Goal: Book appointment/travel/reservation

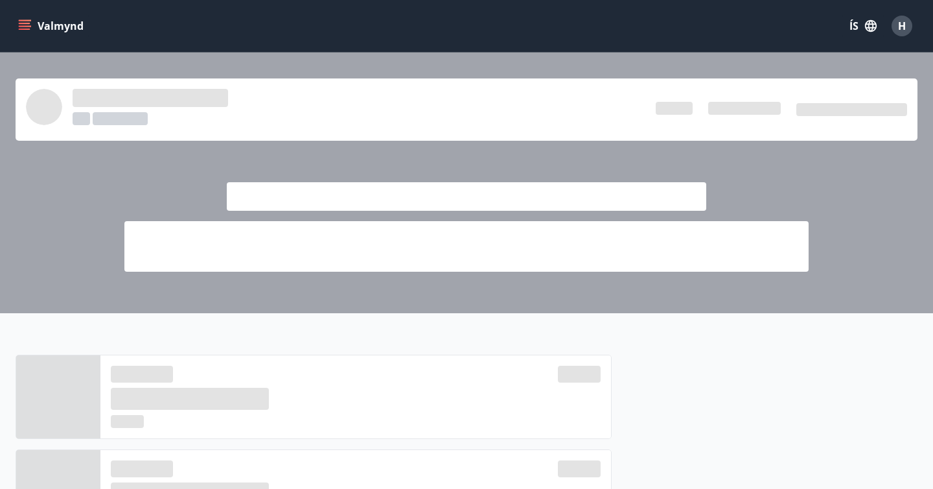
click at [22, 29] on icon "menu" at bounding box center [25, 29] width 12 height 1
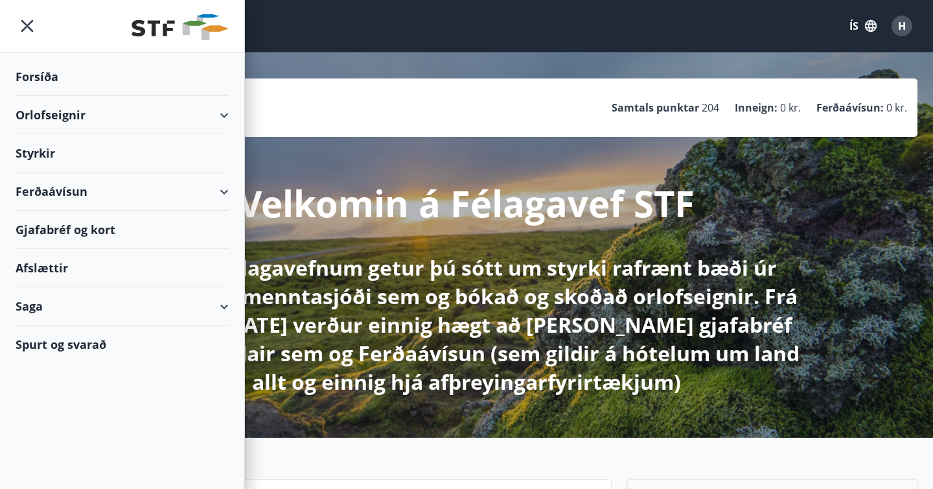
click at [222, 107] on div "Orlofseignir" at bounding box center [122, 115] width 213 height 38
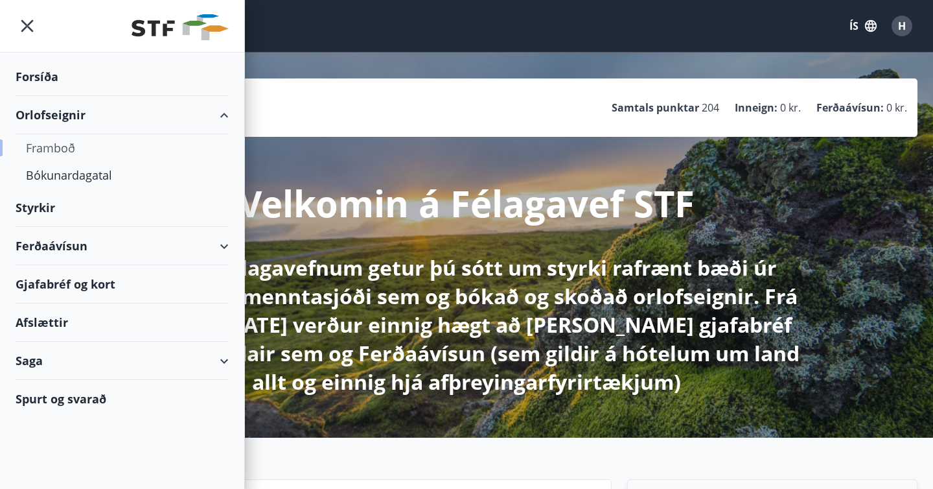
click at [56, 146] on div "Framboð" at bounding box center [122, 147] width 192 height 27
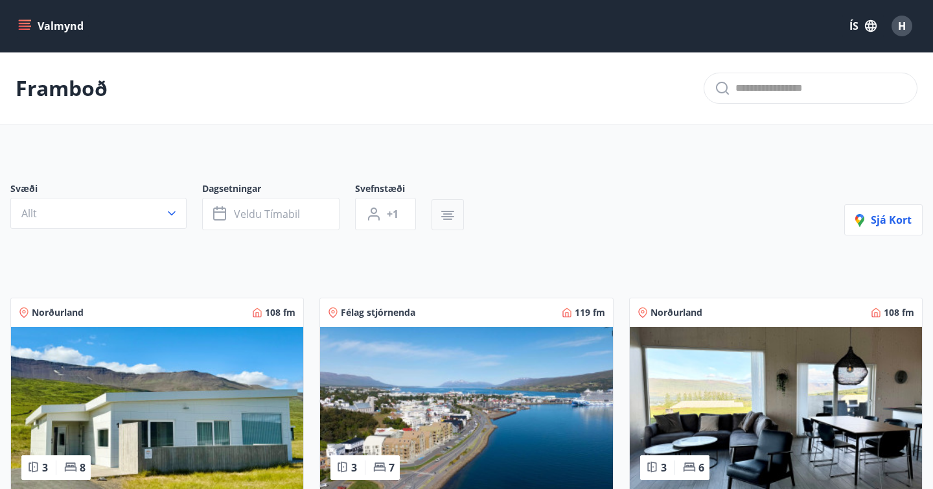
click at [461, 214] on button "button" at bounding box center [448, 214] width 32 height 31
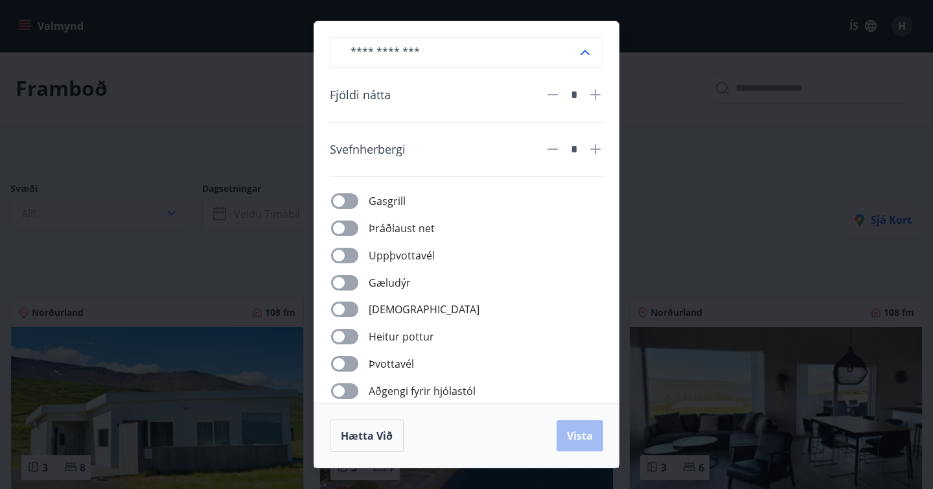
click at [299, 150] on div "​ Fjöldi nátta * Svefnherbergi * Gasgrill Þráðlaust net Uppþvottavél Gæludýr Þu…" at bounding box center [466, 244] width 933 height 489
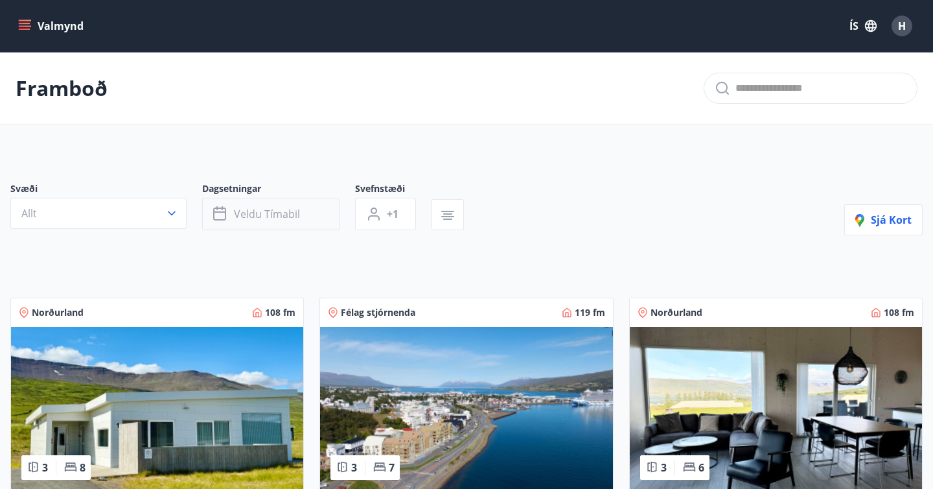
click at [296, 227] on button "Veldu tímabil" at bounding box center [270, 214] width 137 height 32
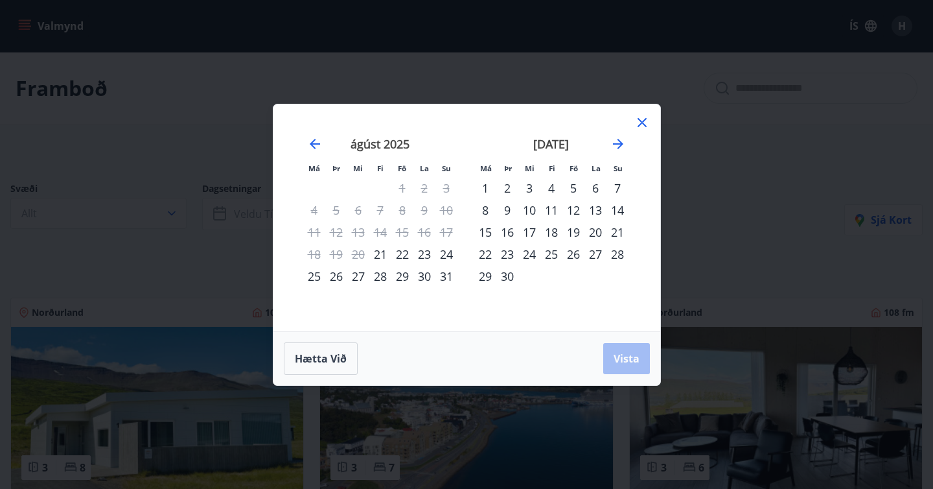
click at [576, 183] on div "5" at bounding box center [574, 188] width 22 height 22
click at [510, 210] on div "9" at bounding box center [507, 210] width 22 height 22
click at [622, 357] on span "Vista" at bounding box center [627, 358] width 26 height 14
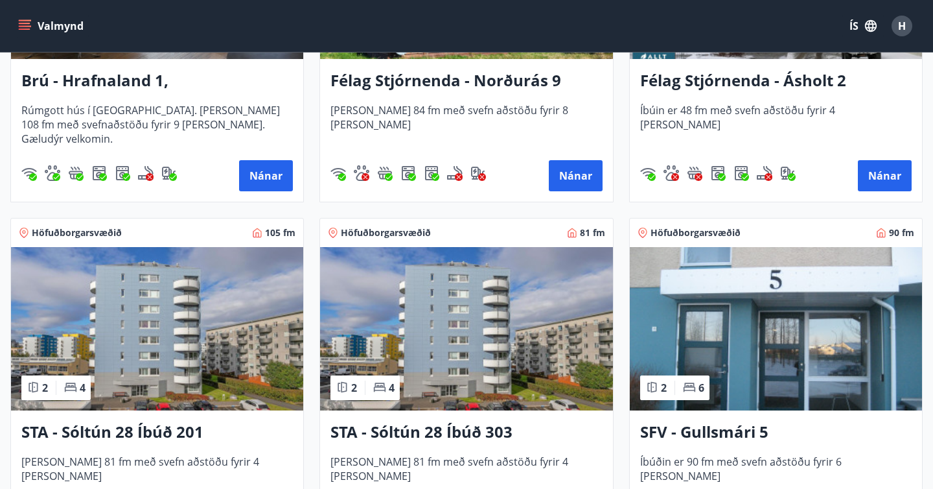
scroll to position [784, 0]
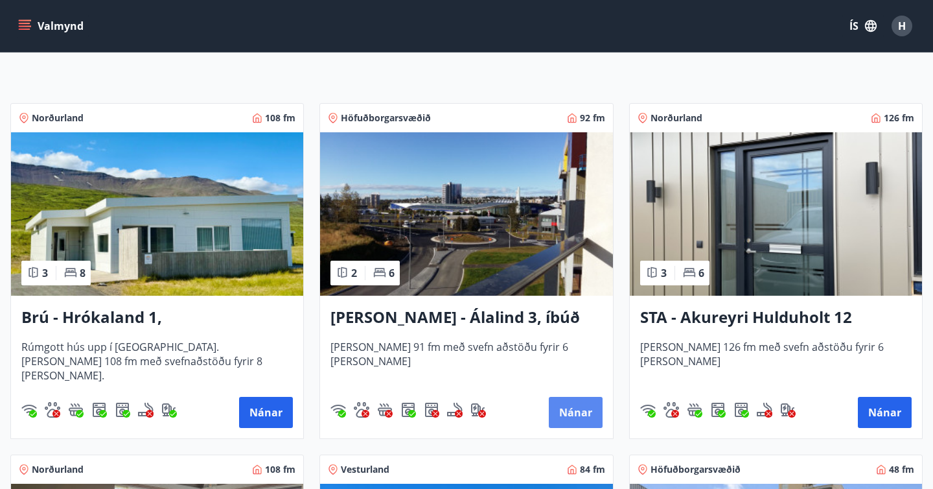
click at [565, 408] on button "Nánar" at bounding box center [576, 412] width 54 height 31
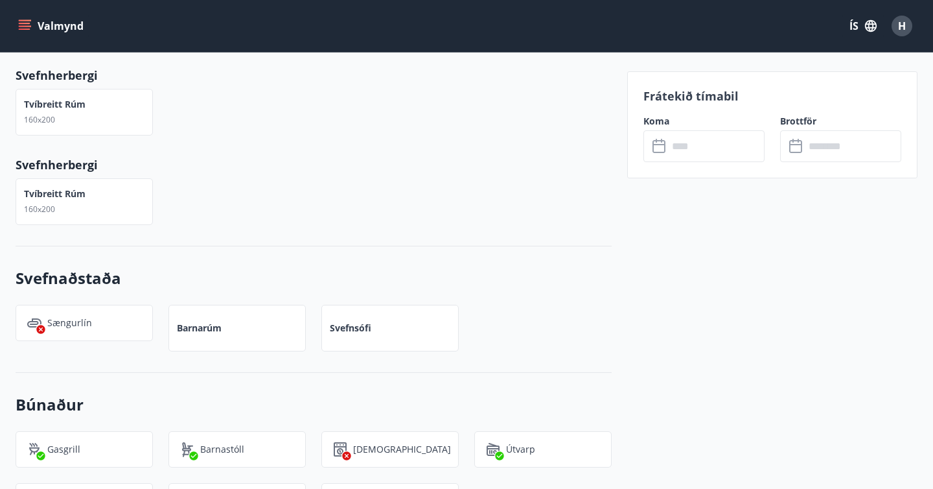
scroll to position [552, 0]
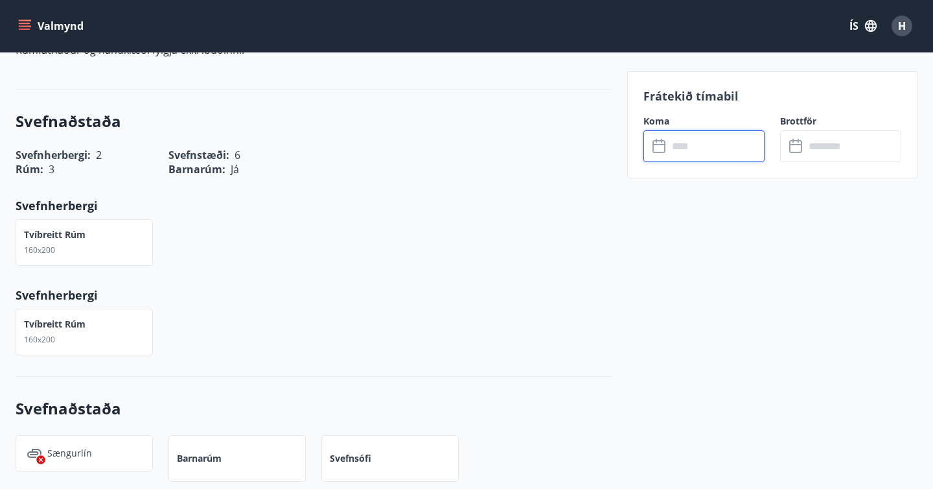
click at [690, 156] on input "text" at bounding box center [716, 146] width 97 height 32
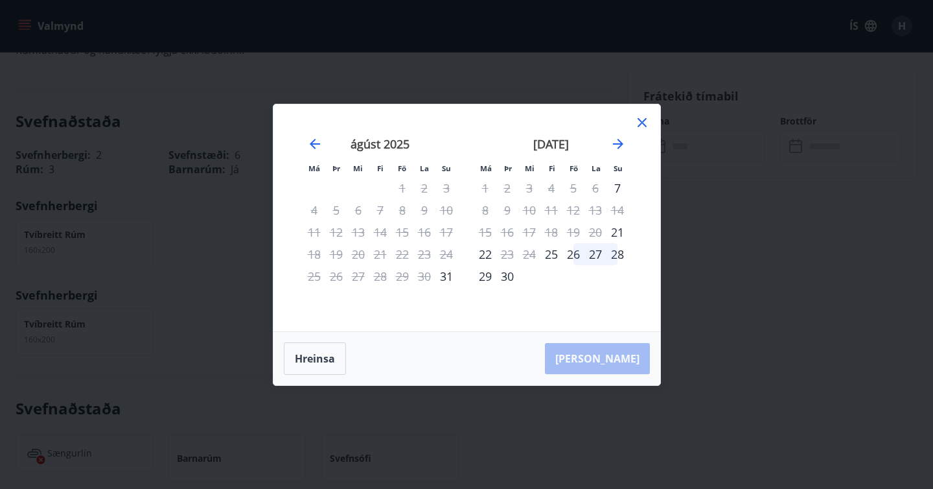
click at [572, 188] on div "5" at bounding box center [574, 188] width 22 height 22
click at [616, 187] on div "7" at bounding box center [618, 188] width 22 height 22
click at [640, 126] on icon at bounding box center [642, 123] width 16 height 16
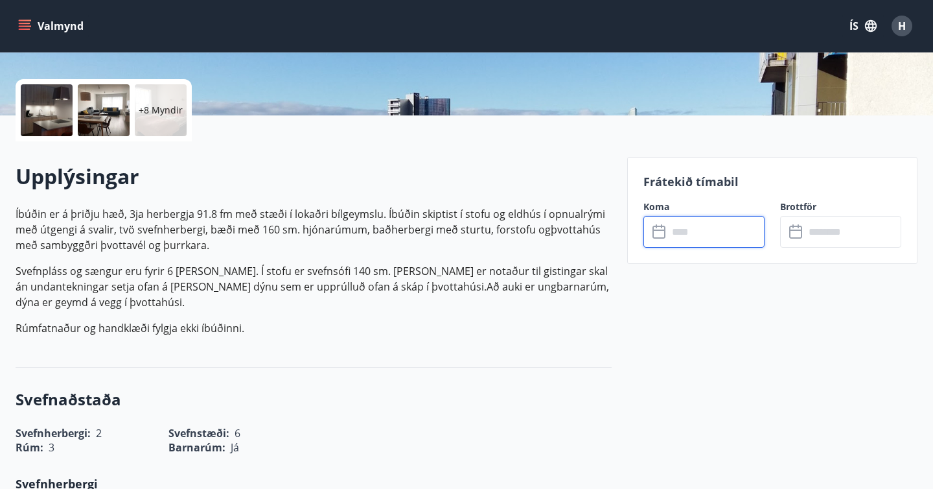
scroll to position [0, 0]
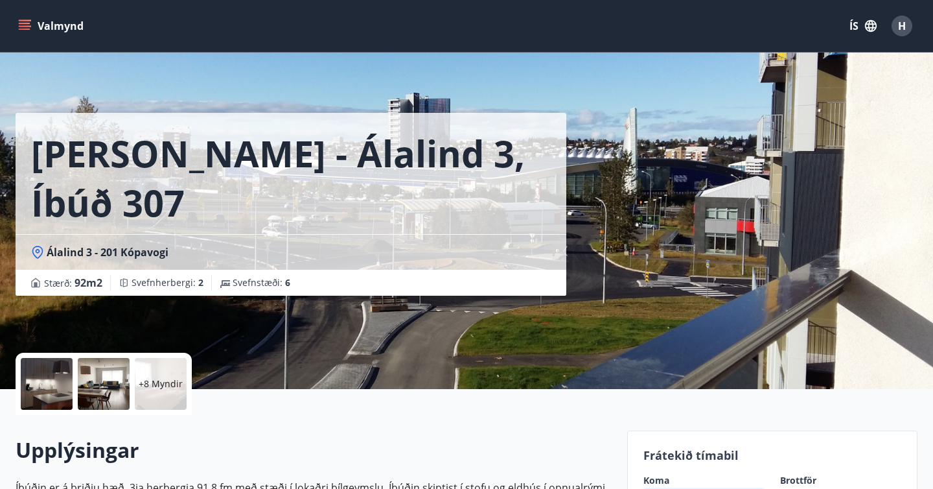
click at [27, 19] on icon "menu" at bounding box center [24, 25] width 13 height 13
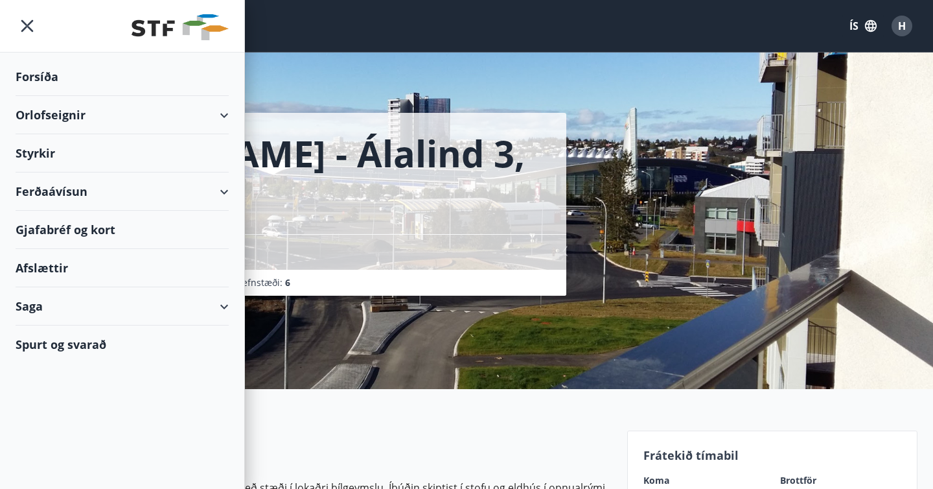
click at [208, 124] on div "Orlofseignir" at bounding box center [122, 115] width 213 height 38
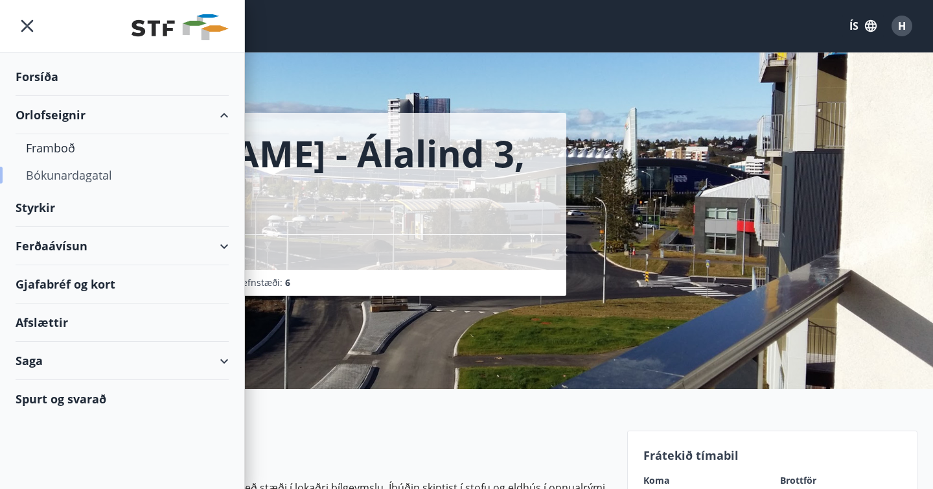
click at [78, 178] on div "Bókunardagatal" at bounding box center [122, 174] width 192 height 27
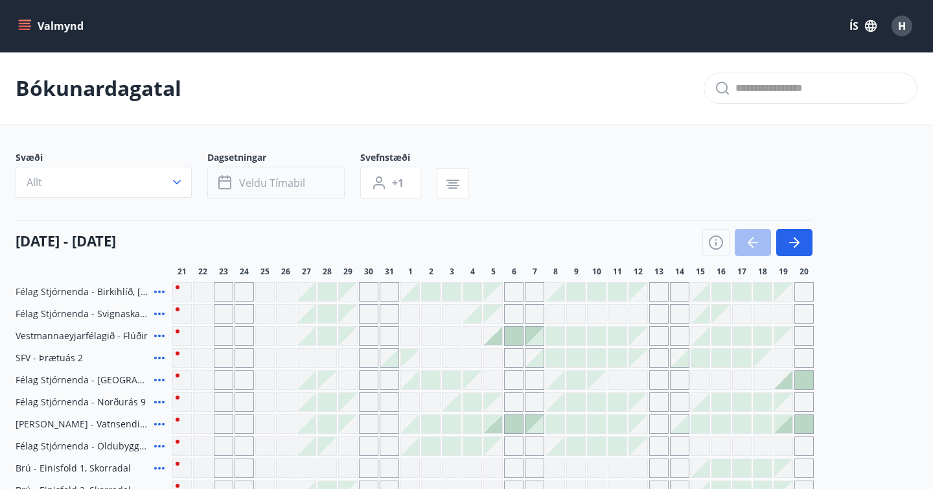
click at [289, 167] on button "Veldu tímabil" at bounding box center [275, 183] width 137 height 32
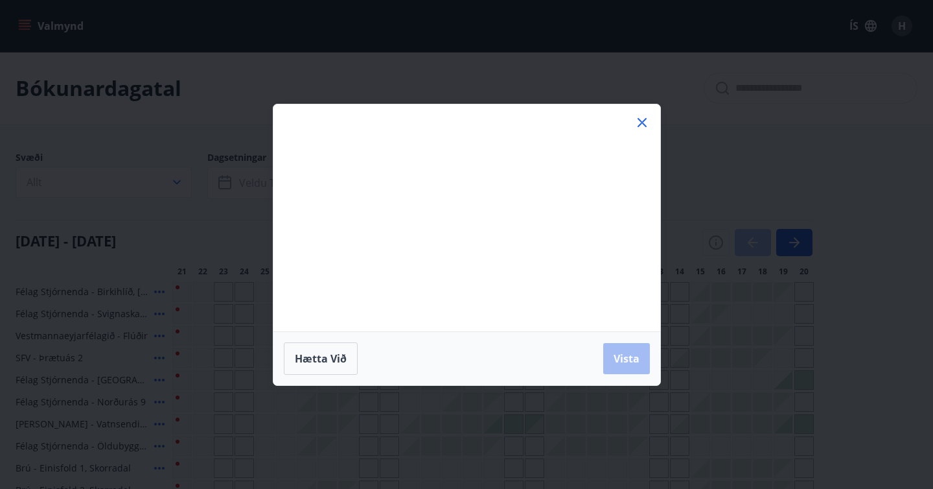
scroll to position [38, 0]
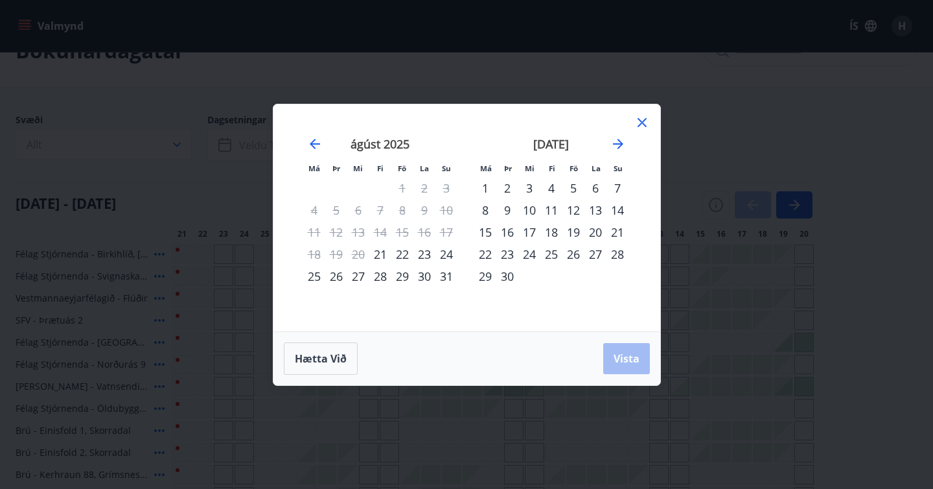
click at [287, 146] on div "Má Þr Mi Fi Fö La Su Má Þr Mi Fi Fö La Su [DATE] 1 2 3 4 5 6 7 8 9 10 11 12 13 …" at bounding box center [466, 217] width 387 height 227
click at [575, 185] on div "5" at bounding box center [574, 188] width 22 height 22
click at [509, 209] on div "9" at bounding box center [507, 210] width 22 height 22
click at [618, 356] on span "Vista" at bounding box center [627, 358] width 26 height 14
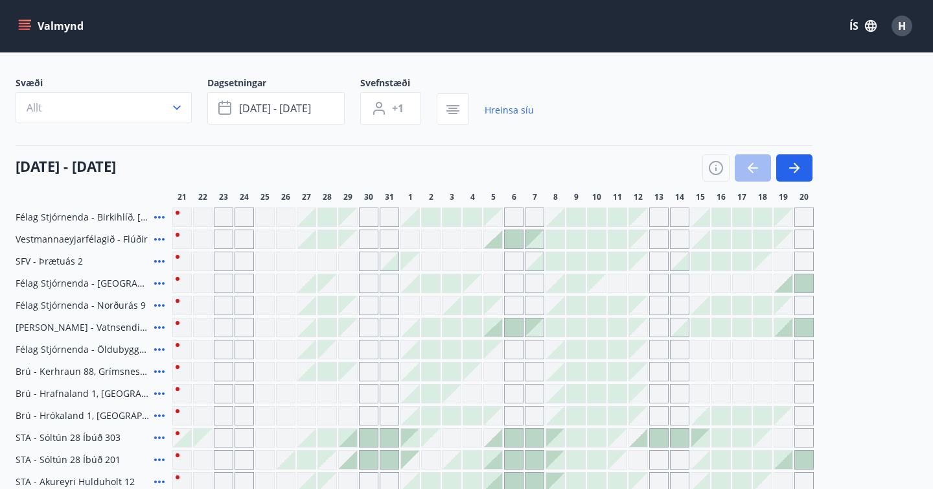
scroll to position [64, 0]
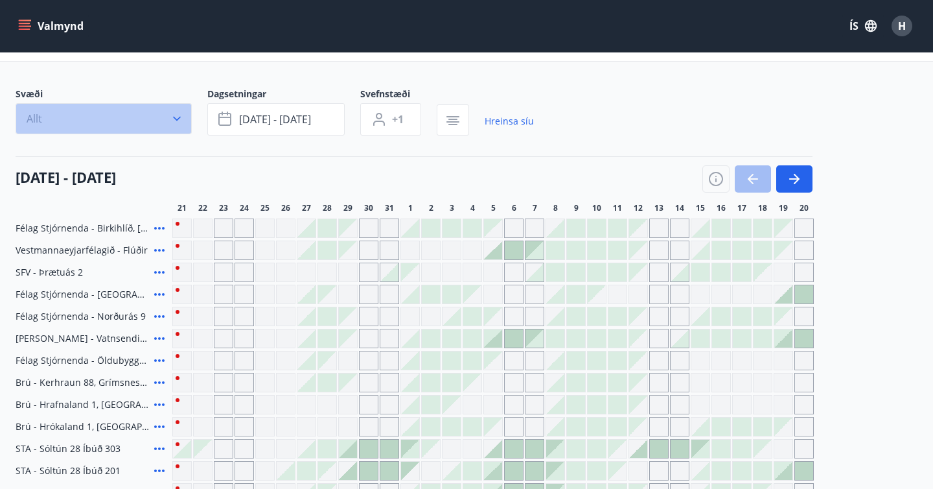
click at [176, 127] on button "Allt" at bounding box center [104, 118] width 176 height 31
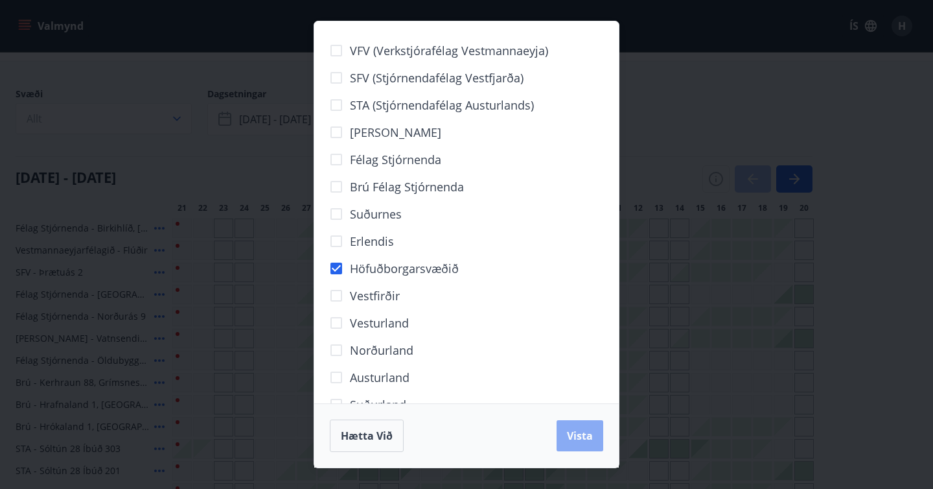
click at [578, 441] on span "Vista" at bounding box center [580, 435] width 26 height 14
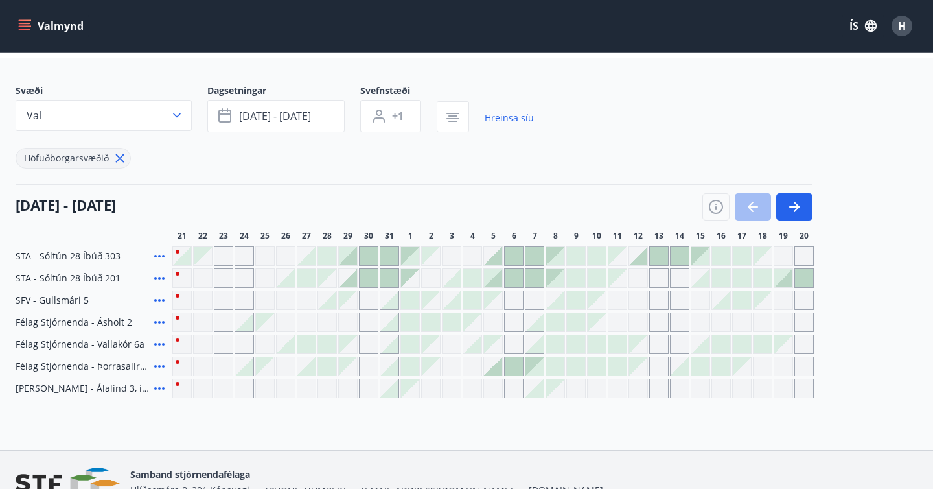
scroll to position [137, 0]
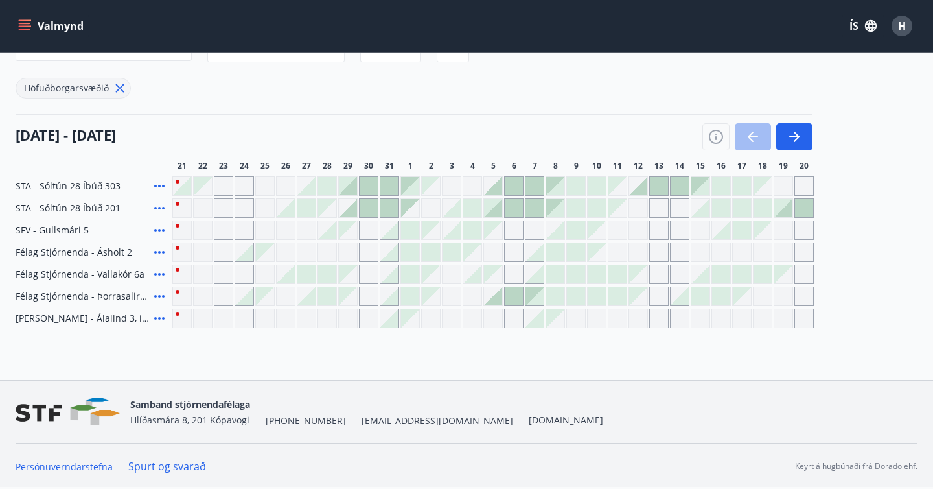
click at [497, 191] on div at bounding box center [493, 186] width 18 height 18
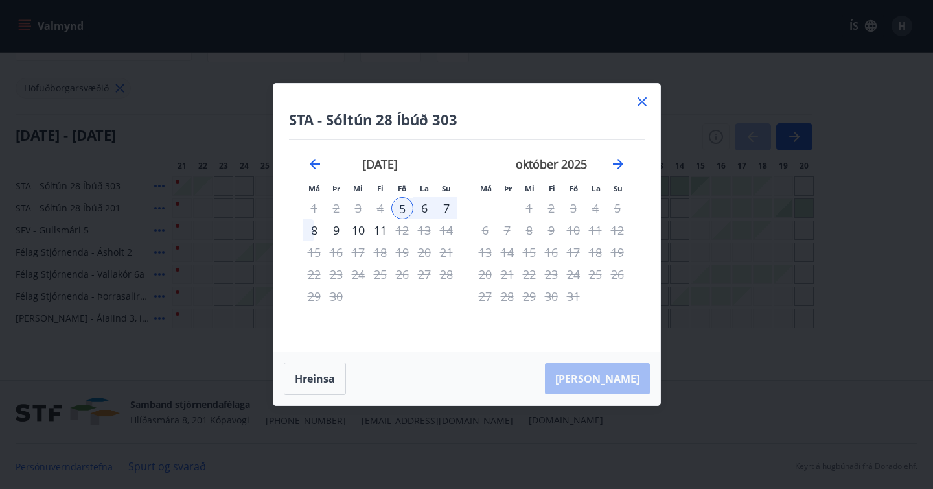
click at [340, 229] on div "9" at bounding box center [336, 230] width 22 height 22
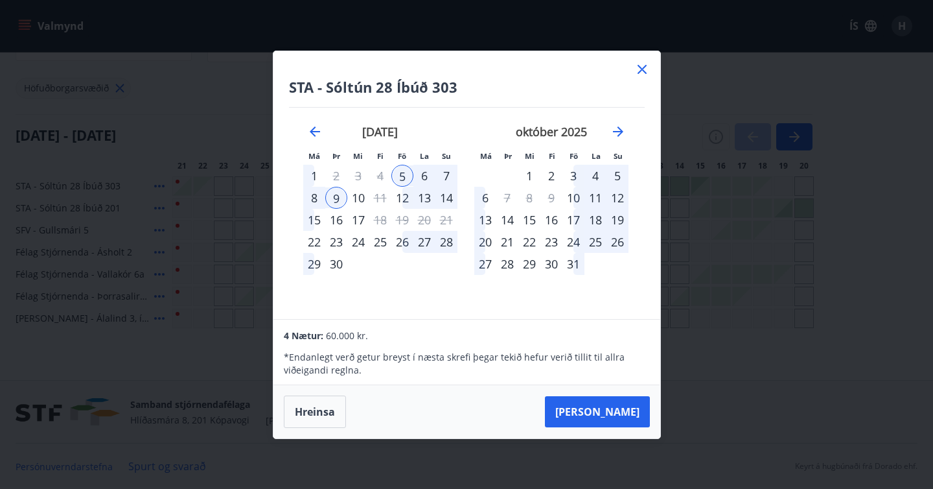
click at [640, 67] on icon at bounding box center [642, 69] width 9 height 9
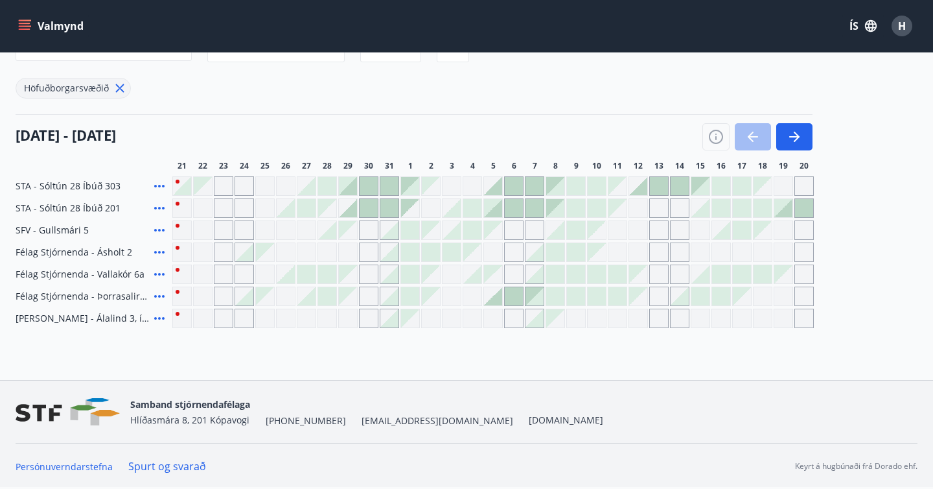
click at [498, 210] on div at bounding box center [493, 208] width 18 height 18
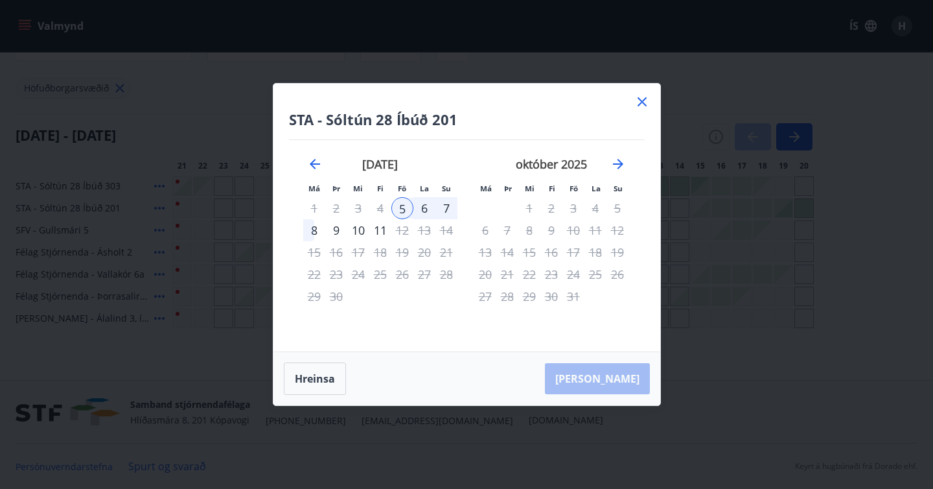
click at [336, 233] on div "9" at bounding box center [336, 230] width 22 height 22
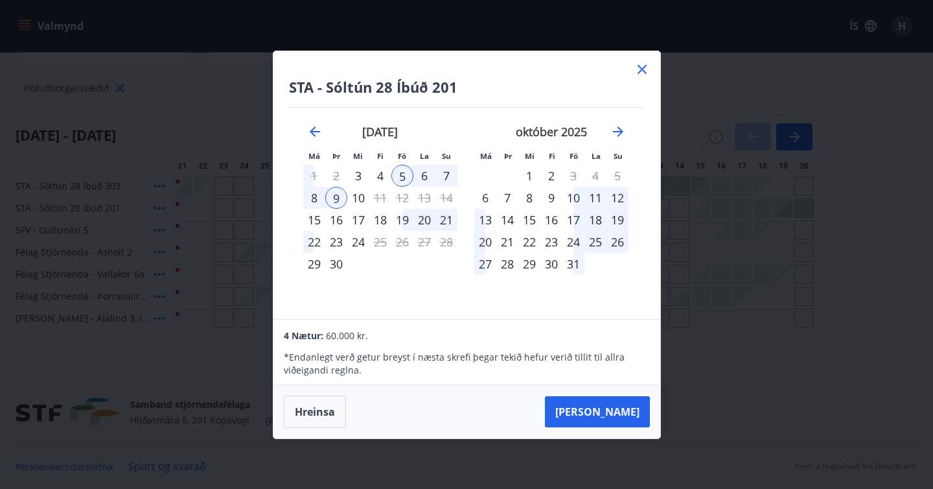
click at [646, 68] on icon at bounding box center [642, 70] width 16 height 16
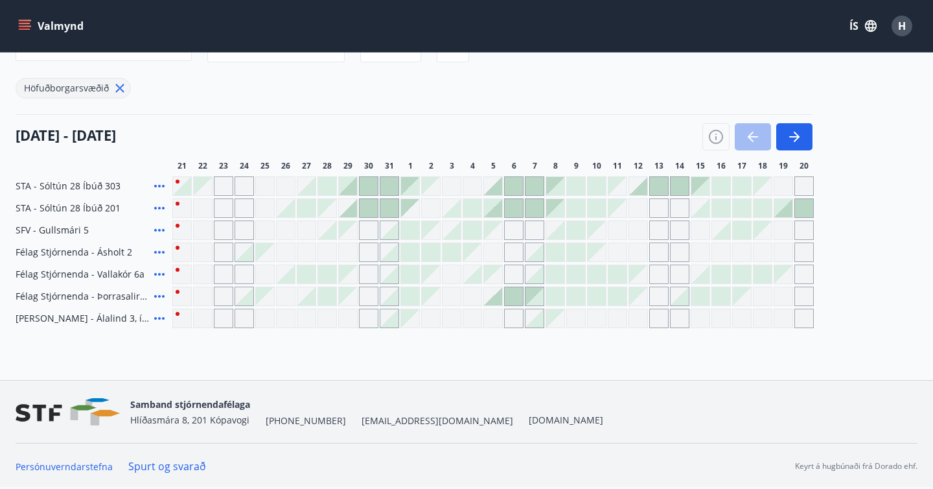
click at [496, 301] on div at bounding box center [493, 296] width 18 height 18
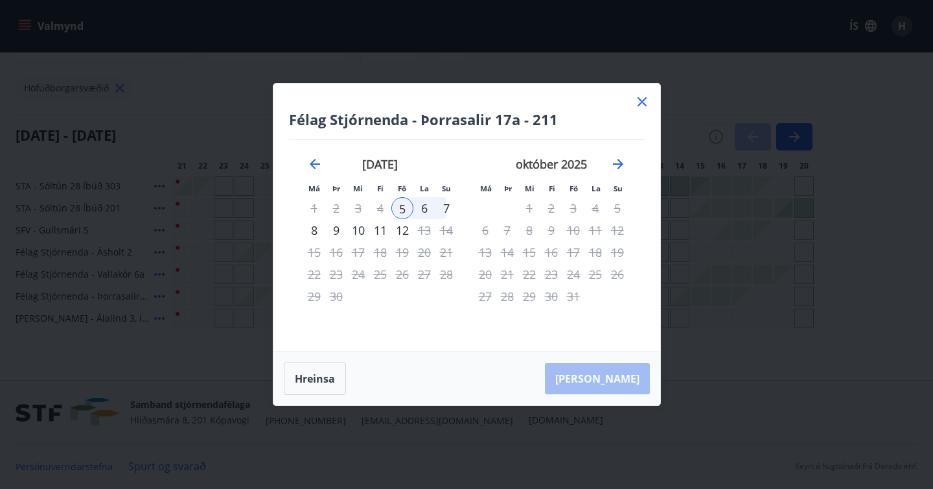
click at [337, 229] on div "9" at bounding box center [336, 230] width 22 height 22
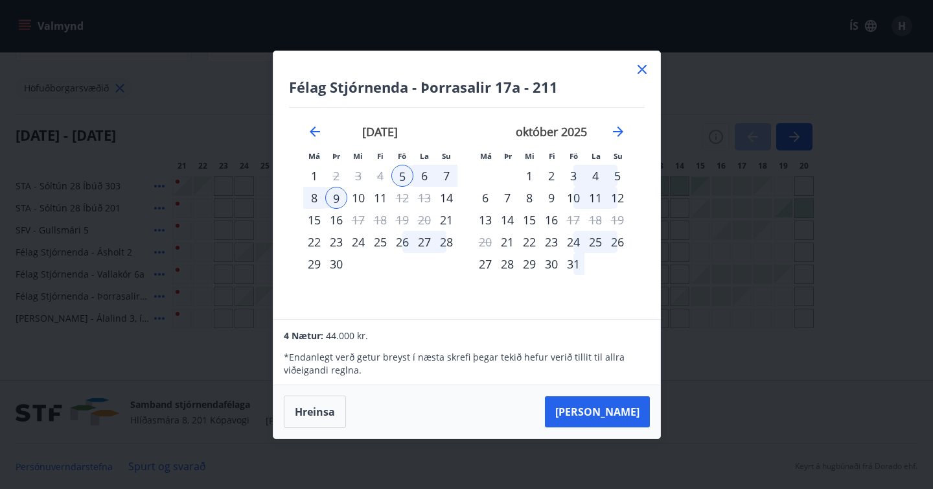
click at [449, 172] on div "7" at bounding box center [447, 176] width 22 height 22
click at [334, 200] on div "9" at bounding box center [336, 198] width 22 height 22
click at [439, 178] on div "7" at bounding box center [447, 176] width 22 height 22
click at [644, 70] on icon at bounding box center [642, 70] width 16 height 16
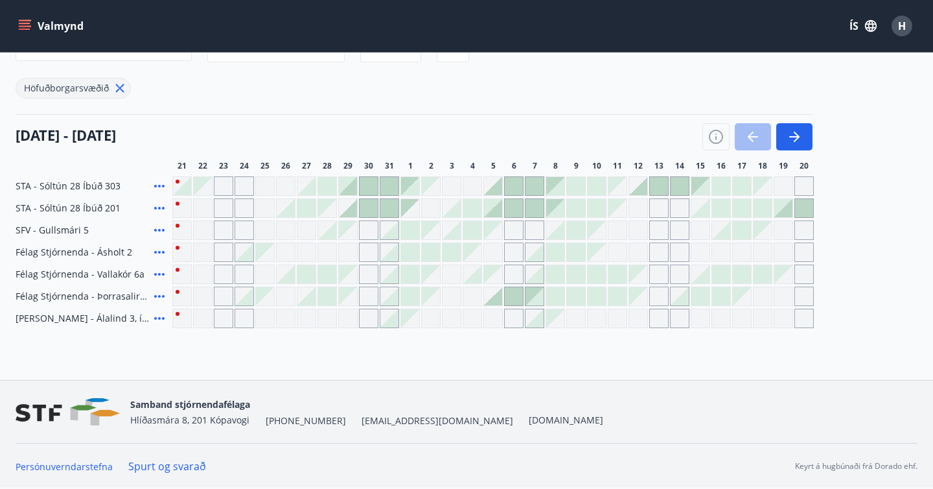
click at [535, 321] on div at bounding box center [535, 318] width 18 height 18
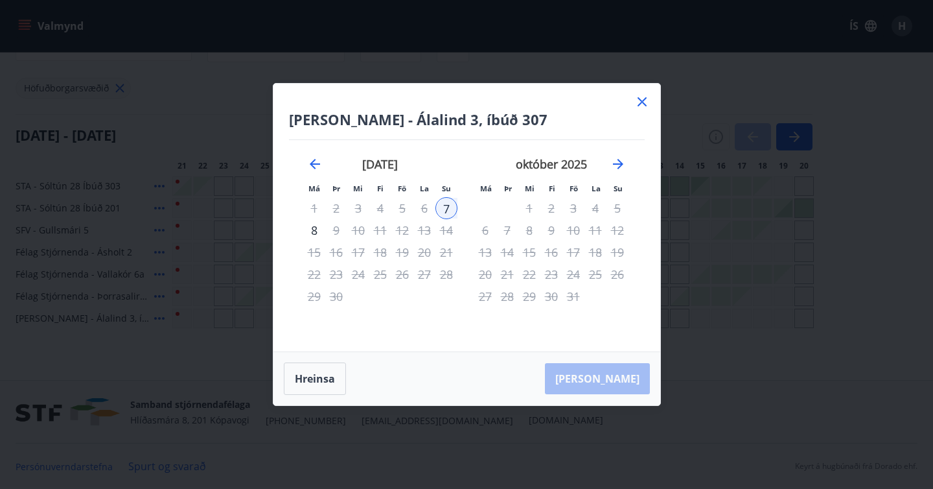
click at [641, 96] on icon at bounding box center [642, 102] width 16 height 16
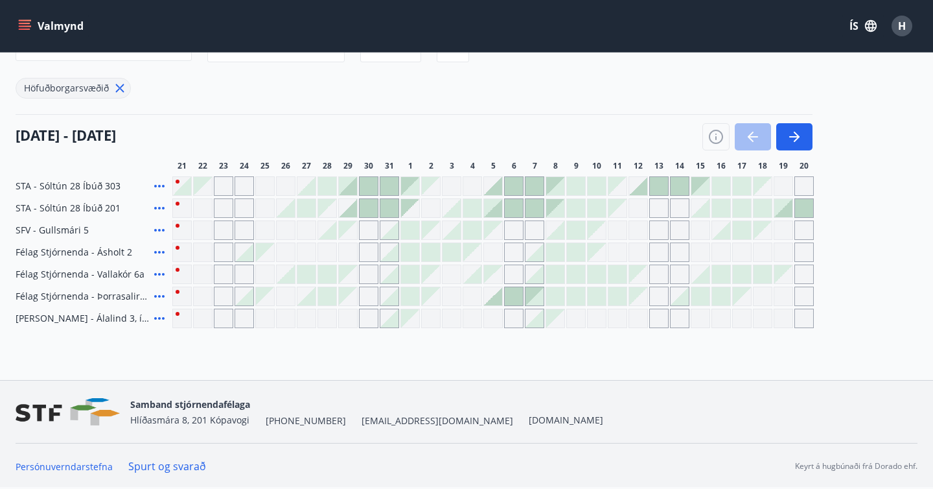
click at [537, 277] on div at bounding box center [535, 274] width 18 height 18
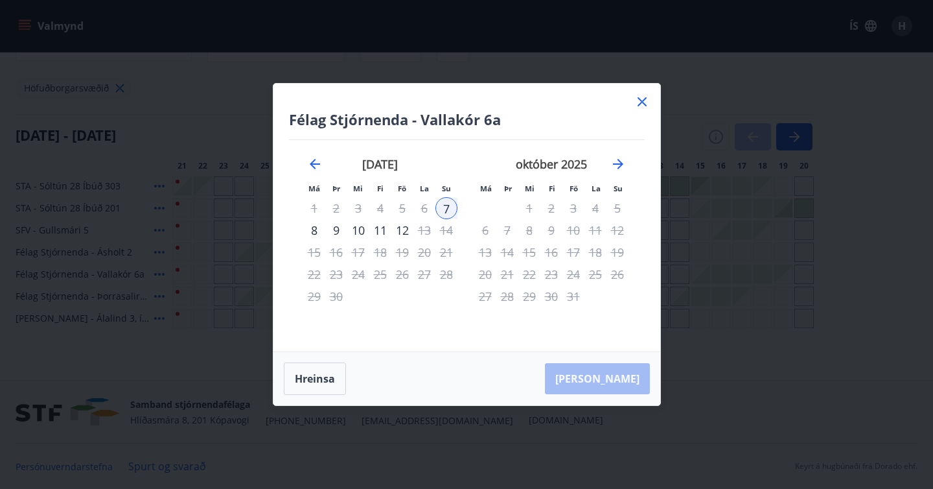
click at [334, 235] on div "9" at bounding box center [336, 230] width 22 height 22
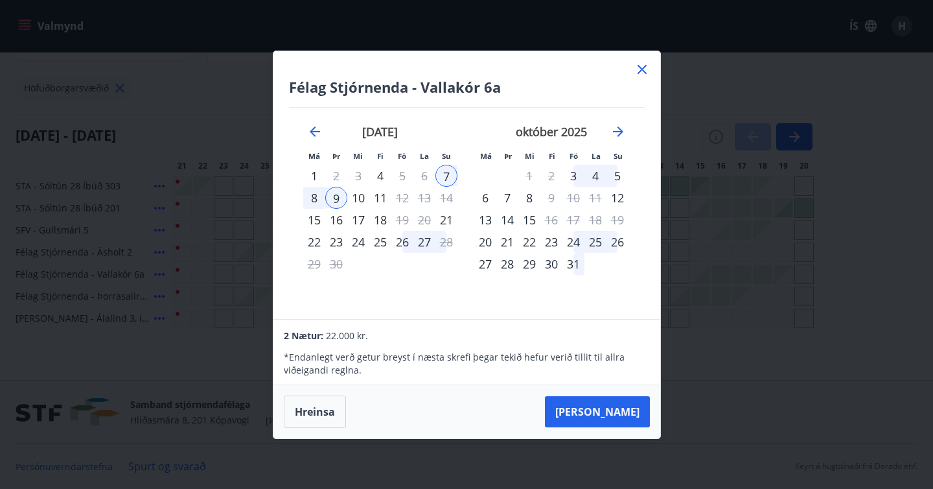
click at [644, 67] on icon at bounding box center [642, 69] width 9 height 9
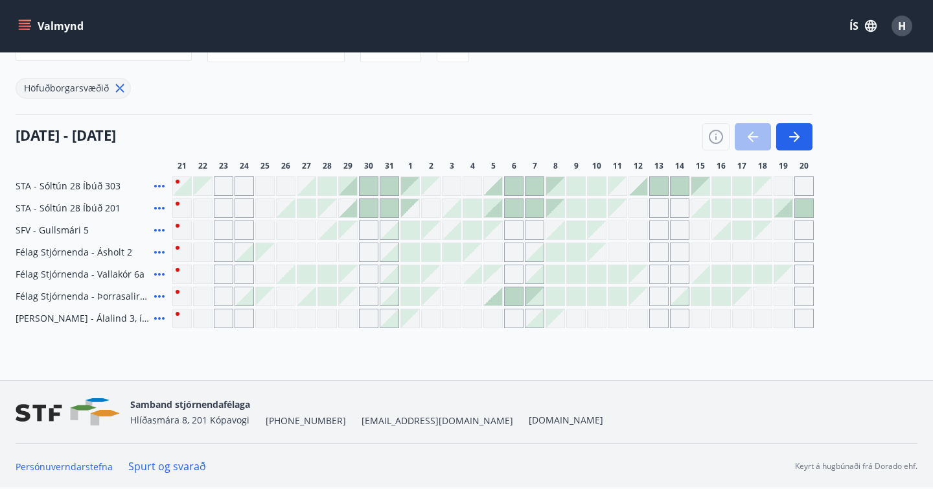
click at [539, 255] on div at bounding box center [535, 252] width 18 height 18
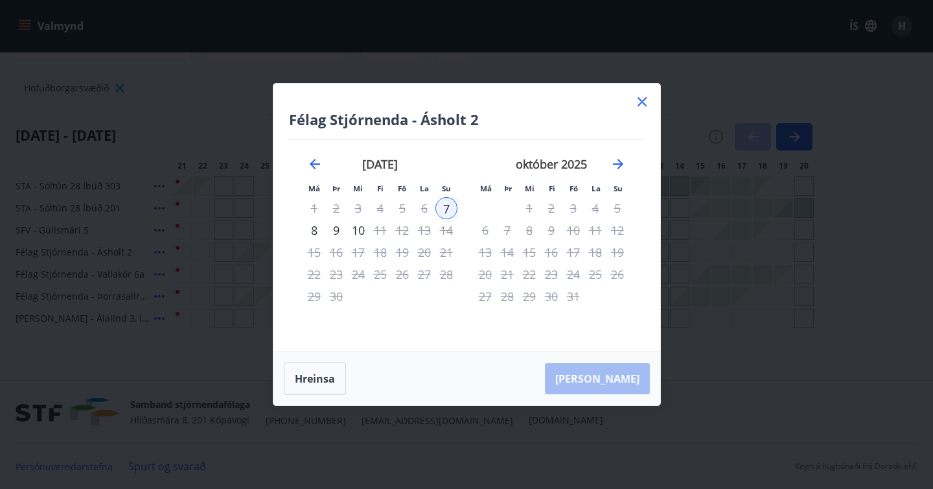
click at [337, 233] on div "9" at bounding box center [336, 230] width 22 height 22
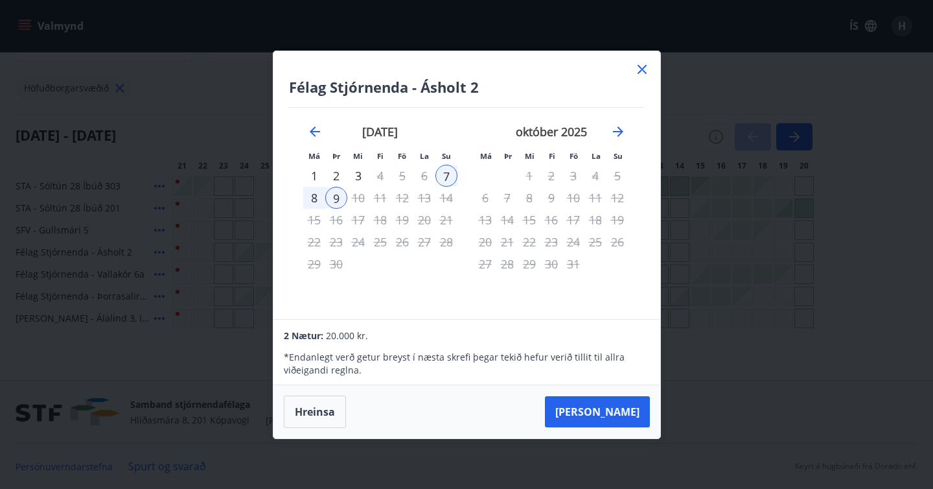
click at [640, 69] on icon at bounding box center [642, 69] width 9 height 9
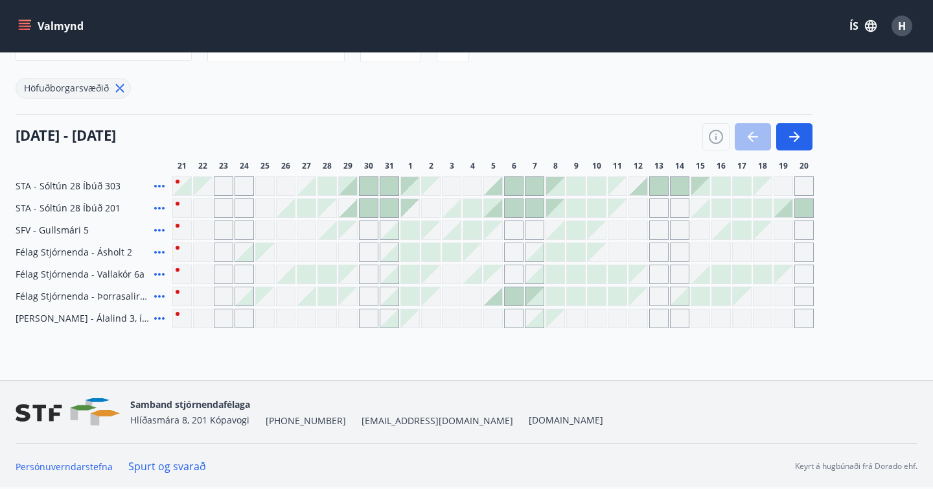
click at [540, 212] on div at bounding box center [535, 208] width 18 height 18
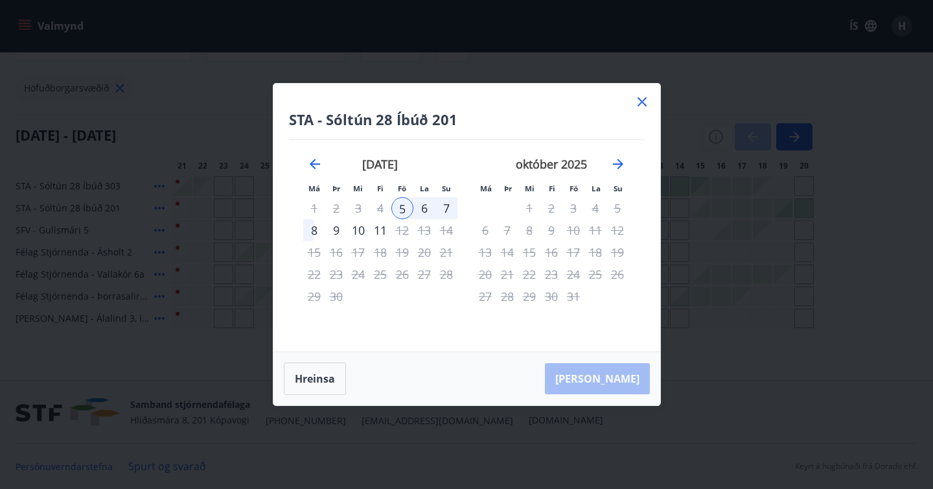
click at [338, 227] on div "9" at bounding box center [336, 230] width 22 height 22
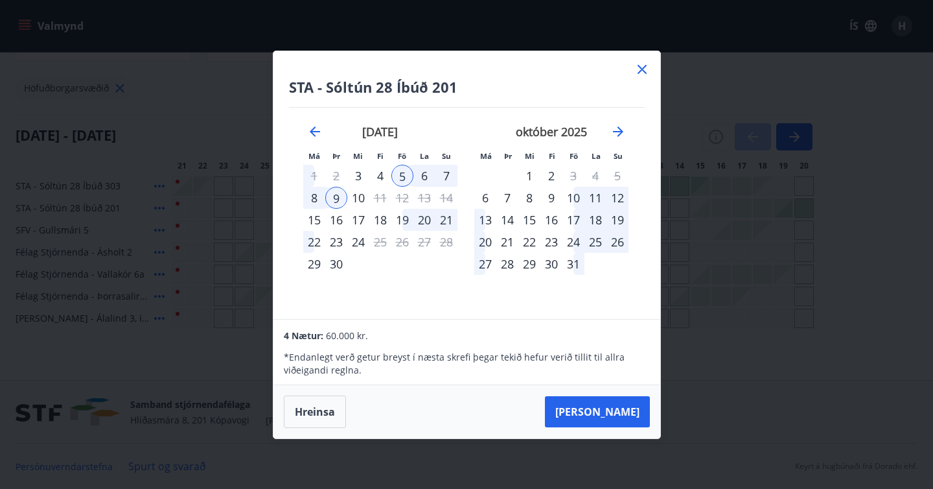
click at [445, 168] on div "7" at bounding box center [447, 176] width 22 height 22
click at [408, 178] on div "5" at bounding box center [402, 176] width 22 height 22
click at [325, 201] on div "9" at bounding box center [336, 198] width 22 height 22
click at [334, 203] on div "9" at bounding box center [336, 198] width 22 height 22
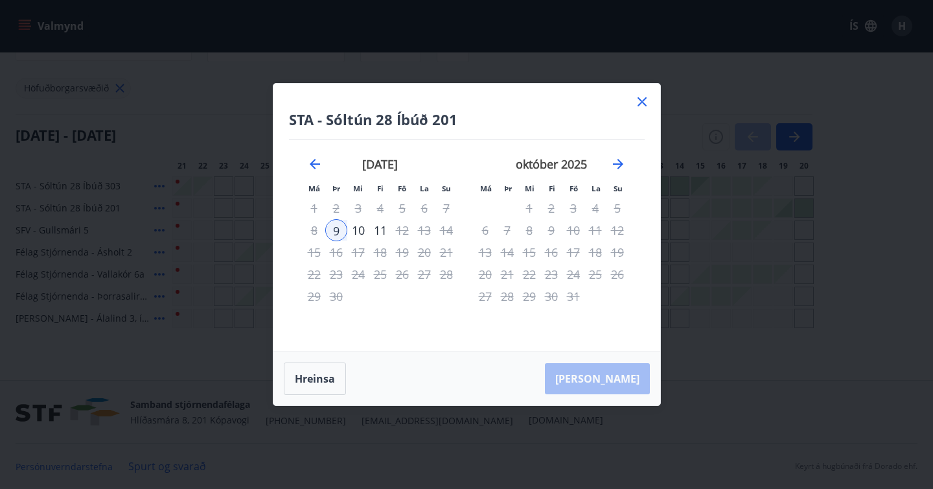
click at [447, 207] on div "7" at bounding box center [447, 208] width 22 height 22
click at [646, 95] on icon at bounding box center [642, 102] width 16 height 16
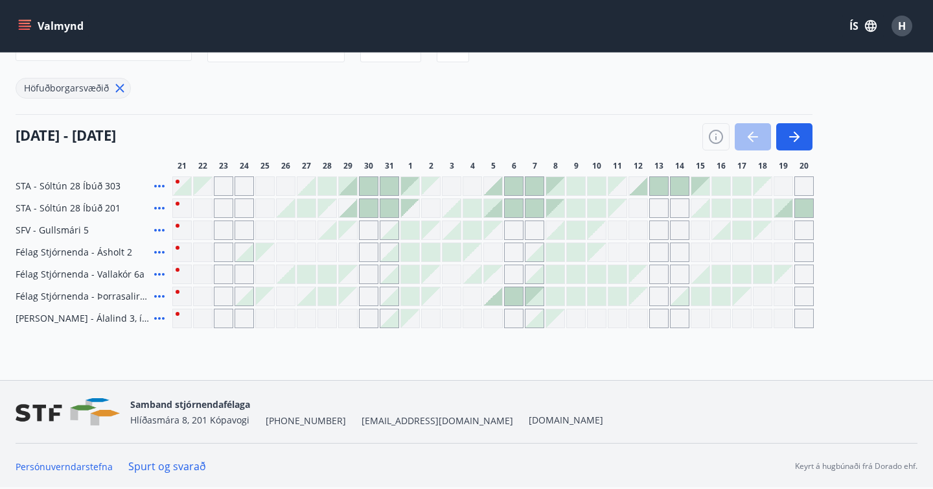
click at [543, 183] on div at bounding box center [535, 186] width 18 height 18
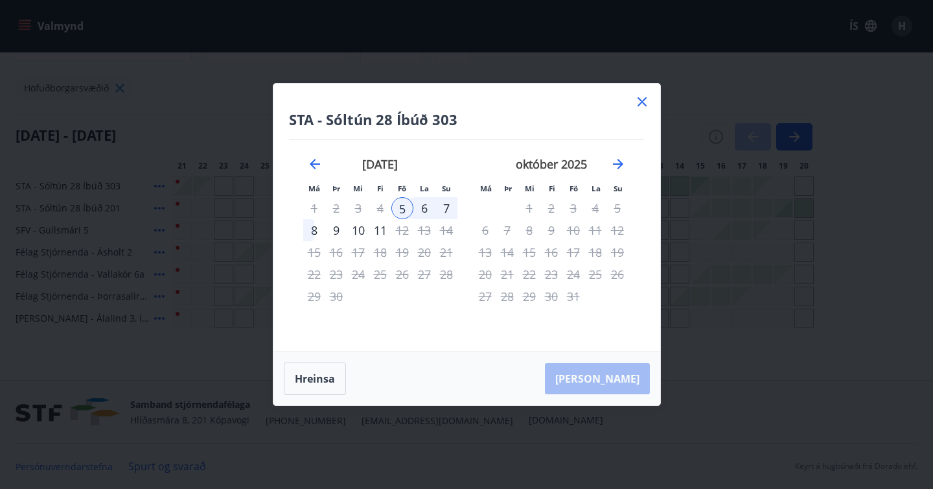
click at [639, 100] on icon at bounding box center [642, 102] width 16 height 16
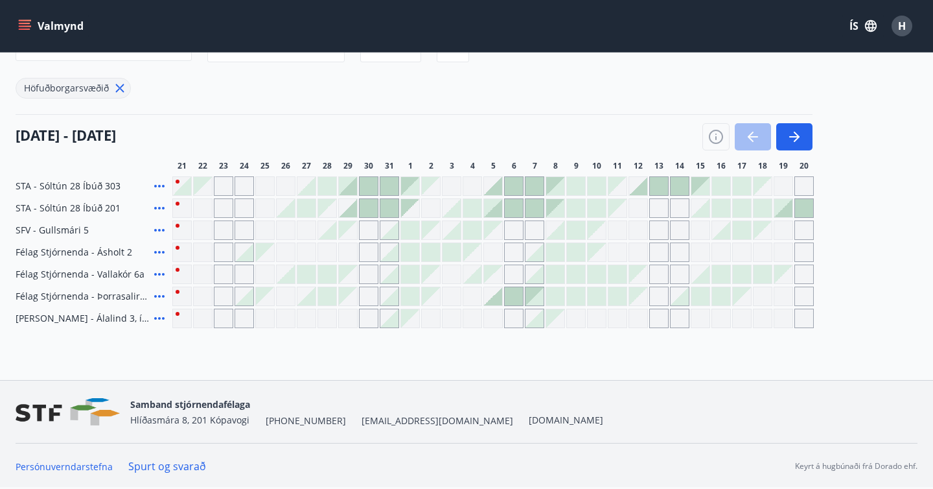
click at [553, 183] on div at bounding box center [555, 186] width 18 height 18
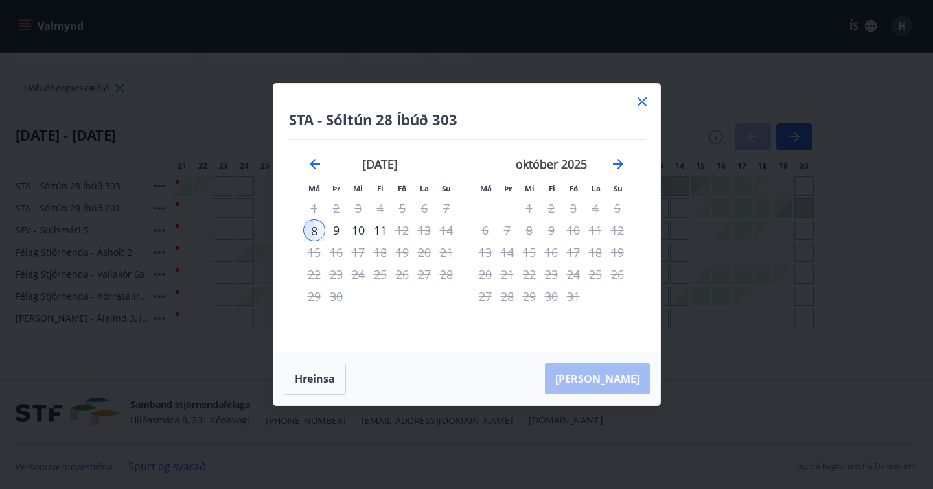
click at [354, 226] on div "10" at bounding box center [358, 230] width 22 height 22
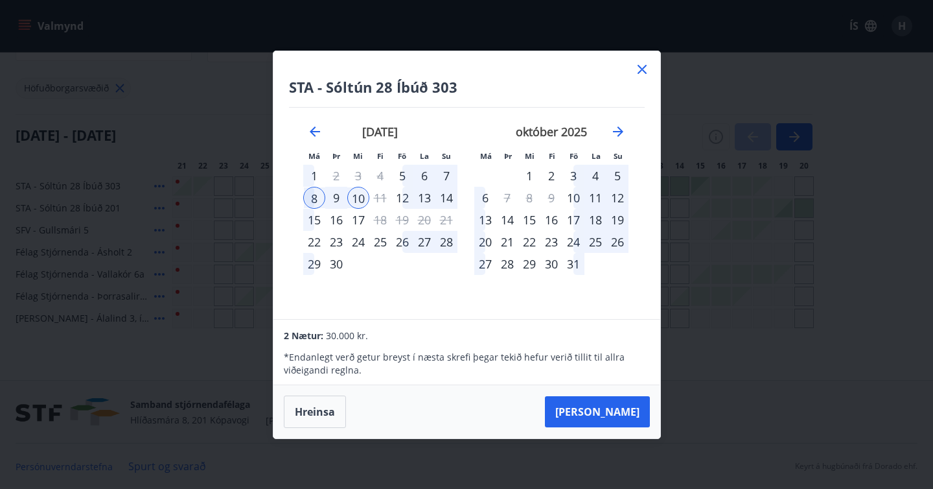
click at [643, 72] on icon at bounding box center [642, 70] width 16 height 16
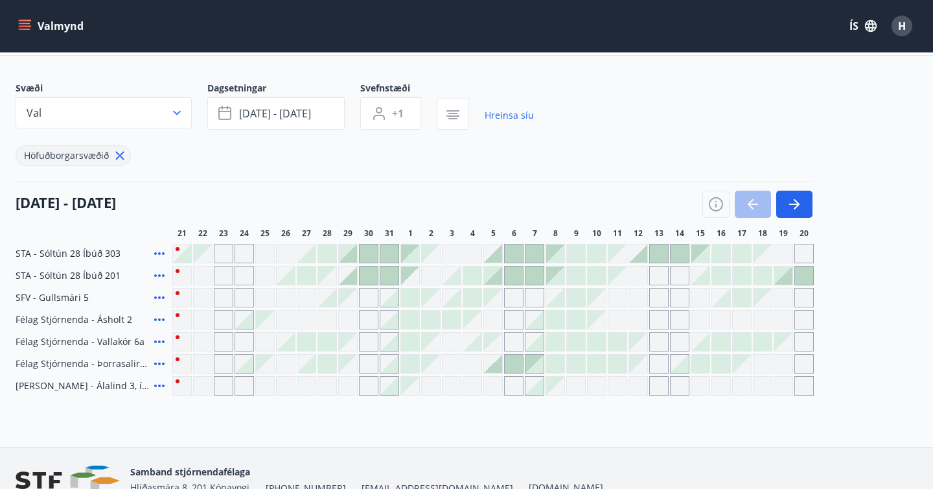
scroll to position [0, 0]
